Goal: Task Accomplishment & Management: Manage account settings

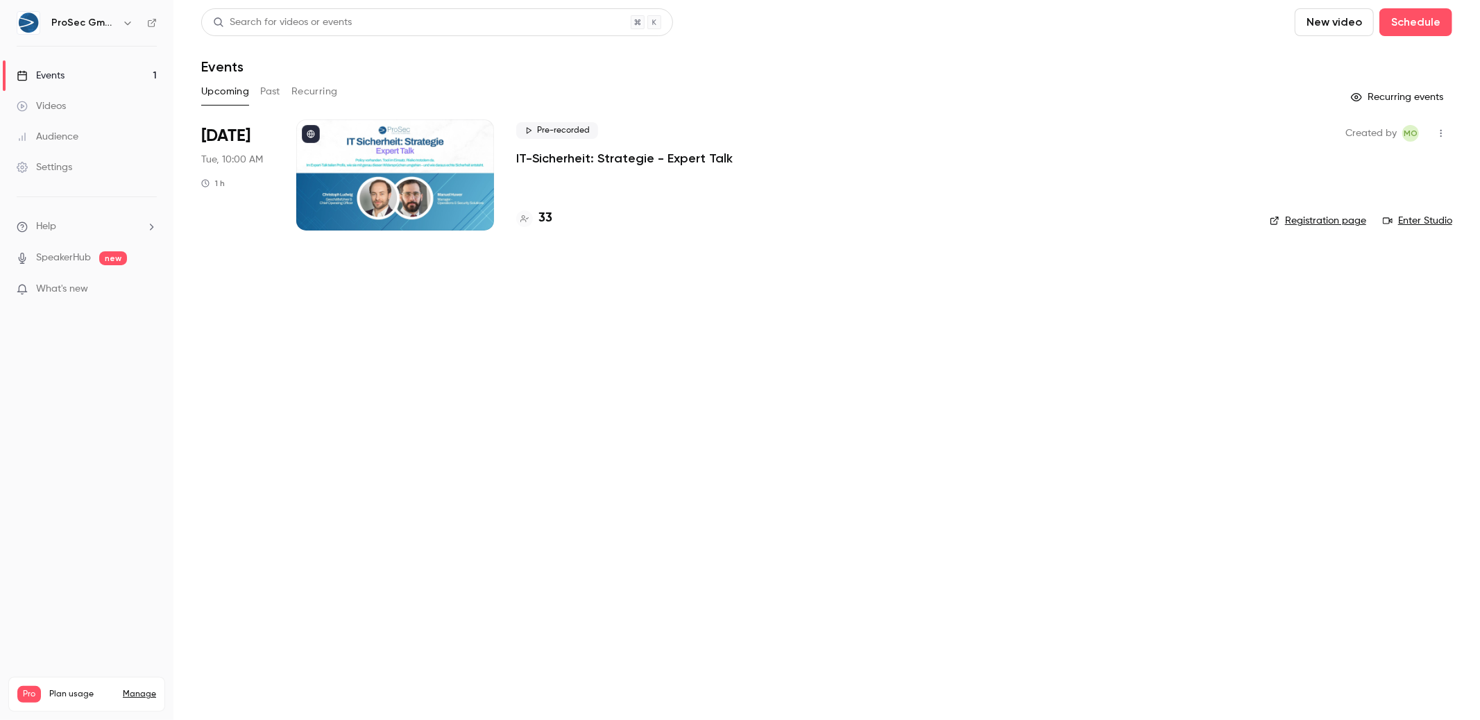
click at [605, 167] on div "Pre-recorded IT-Sicherheit: Strategie - Expert Talk 33" at bounding box center [882, 174] width 732 height 111
click at [622, 155] on p "IT-Sicherheit: Strategie - Expert Talk" at bounding box center [624, 158] width 217 height 17
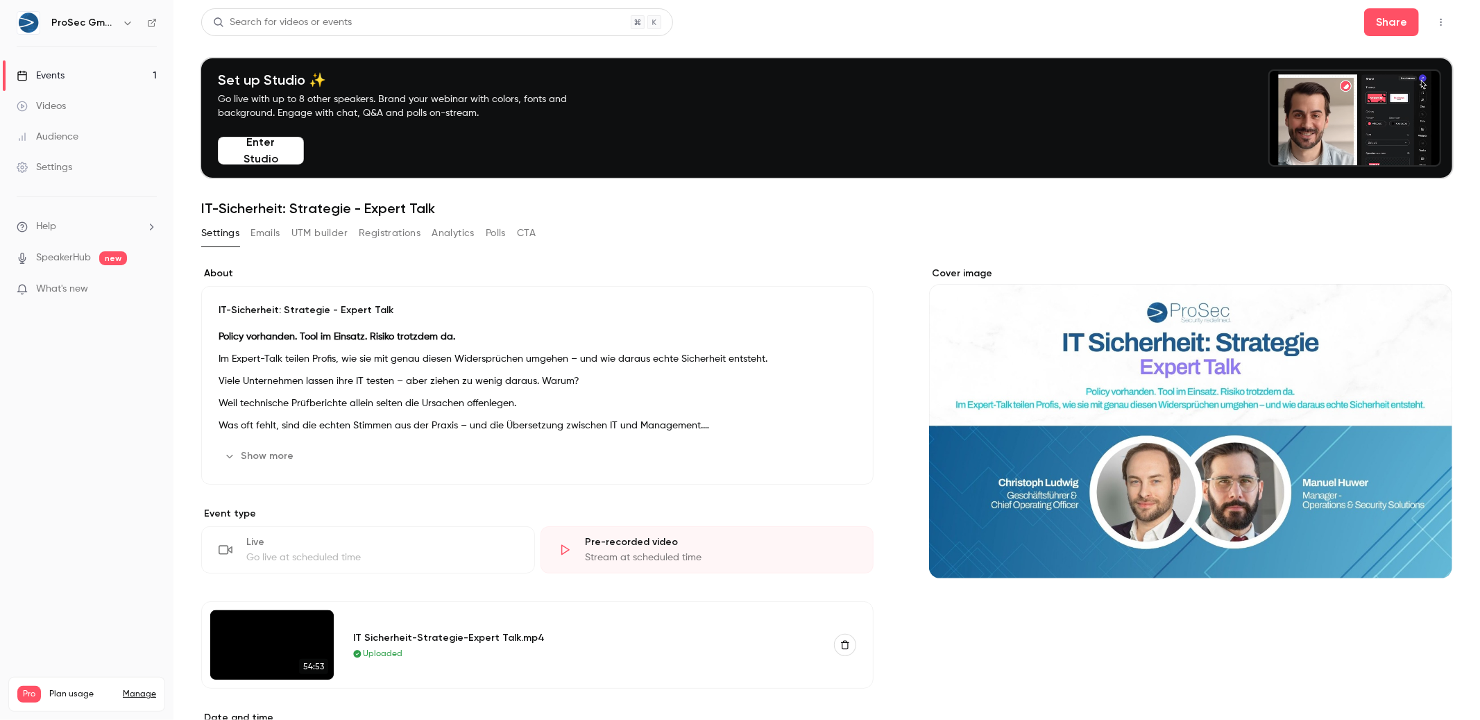
click at [284, 235] on div "Settings Emails UTM builder Registrations Analytics Polls CTA" at bounding box center [368, 233] width 335 height 22
click at [271, 233] on button "Emails" at bounding box center [265, 233] width 29 height 22
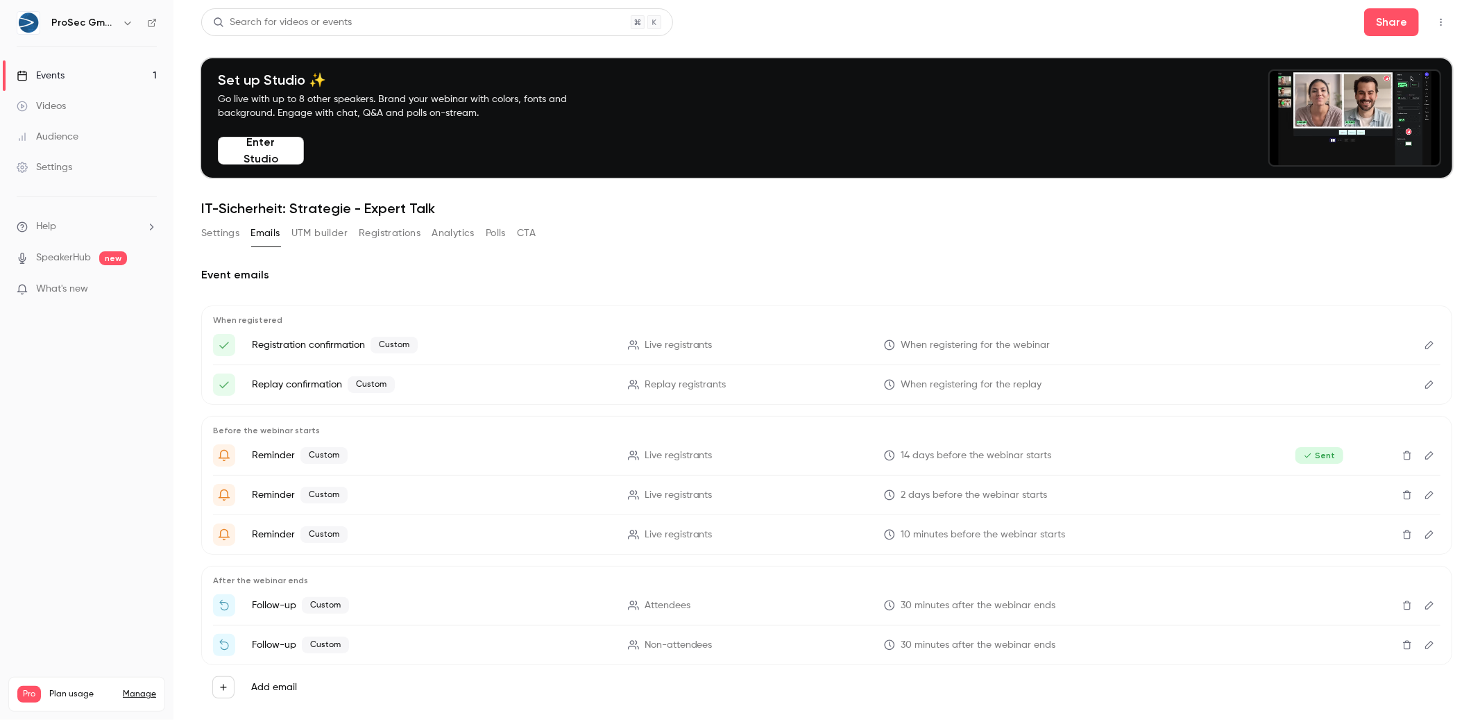
click at [305, 230] on button "UTM builder" at bounding box center [319, 233] width 56 height 22
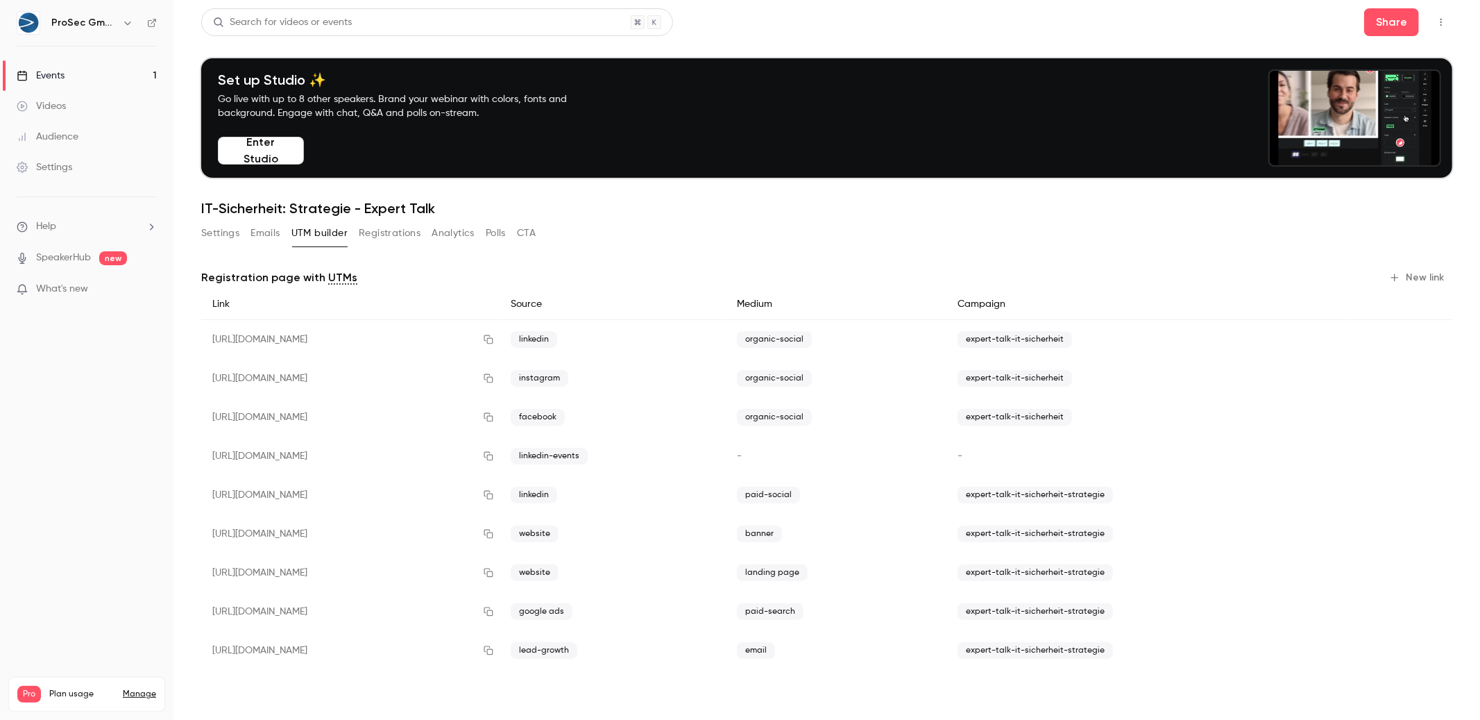
click at [402, 231] on button "Registrations" at bounding box center [390, 233] width 62 height 22
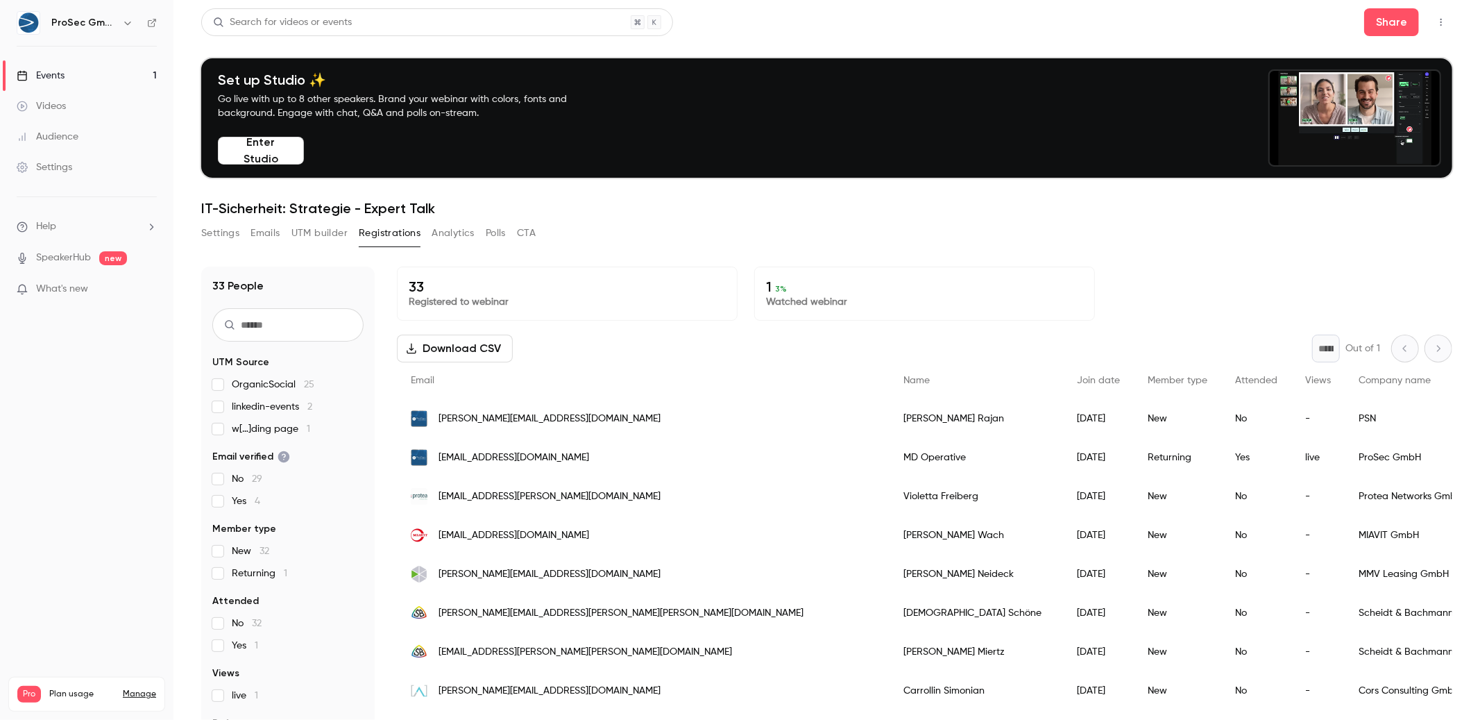
click at [1186, 286] on div "33 Registered to webinar 1 3 % Watched webinar" at bounding box center [925, 294] width 1056 height 54
